Goal: Task Accomplishment & Management: Use online tool/utility

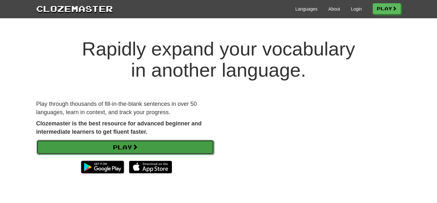
click at [174, 144] on link "Play" at bounding box center [125, 146] width 178 height 15
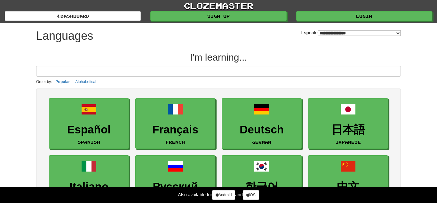
select select "*******"
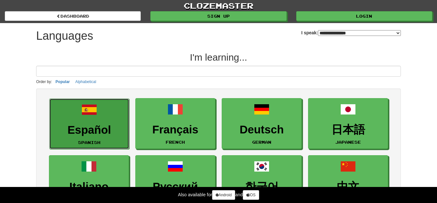
click at [80, 117] on link "Español Spanish" at bounding box center [89, 123] width 80 height 51
